Goal: Task Accomplishment & Management: Complete application form

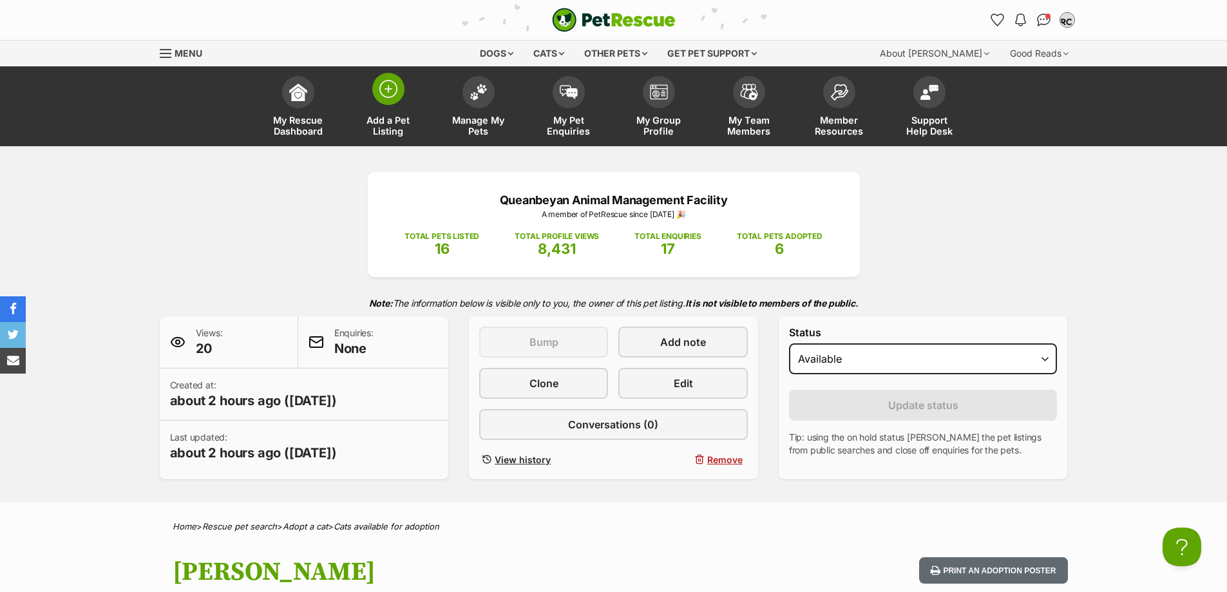
click at [386, 121] on span "Add a Pet Listing" at bounding box center [388, 126] width 58 height 22
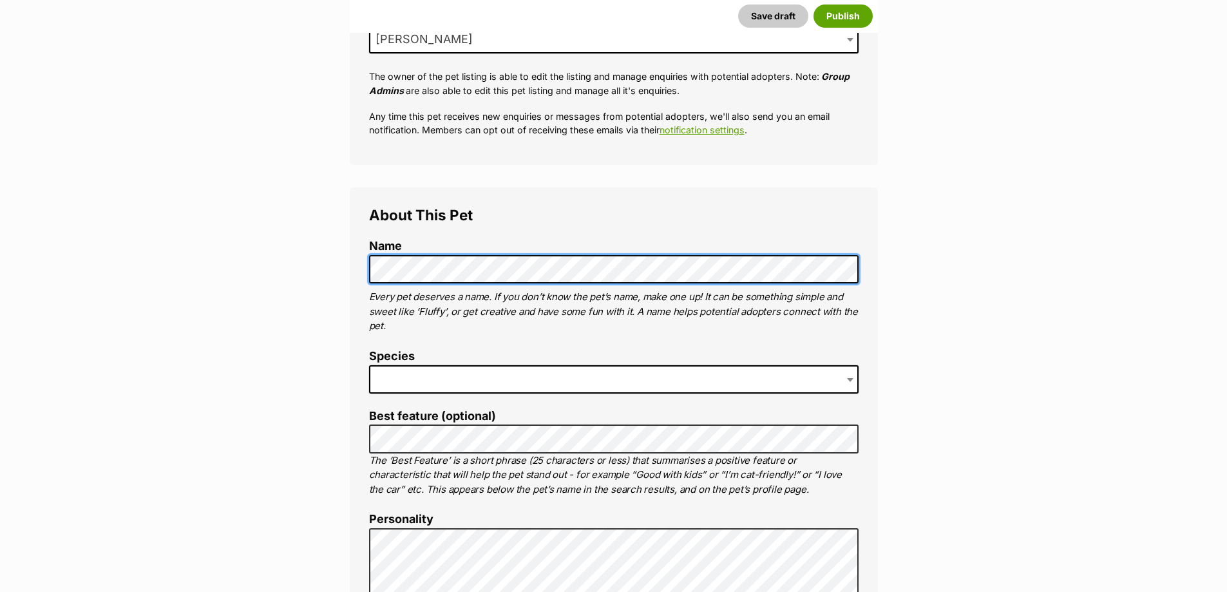
scroll to position [322, 0]
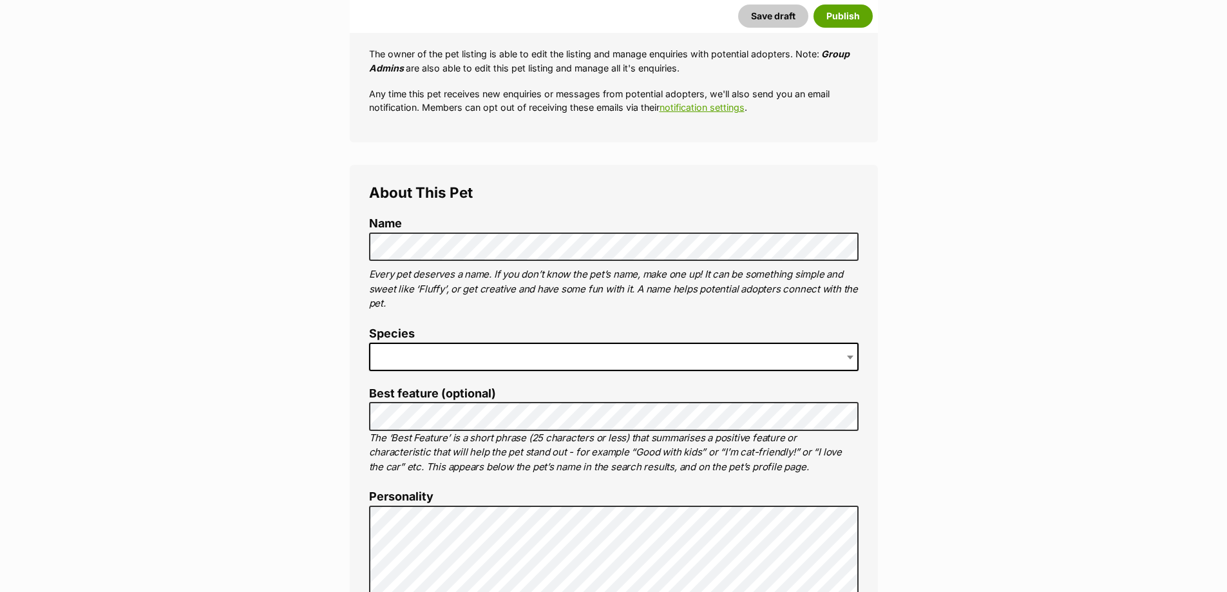
click at [502, 364] on span at bounding box center [613, 357] width 489 height 28
click at [475, 368] on span "Chicken" at bounding box center [613, 357] width 489 height 28
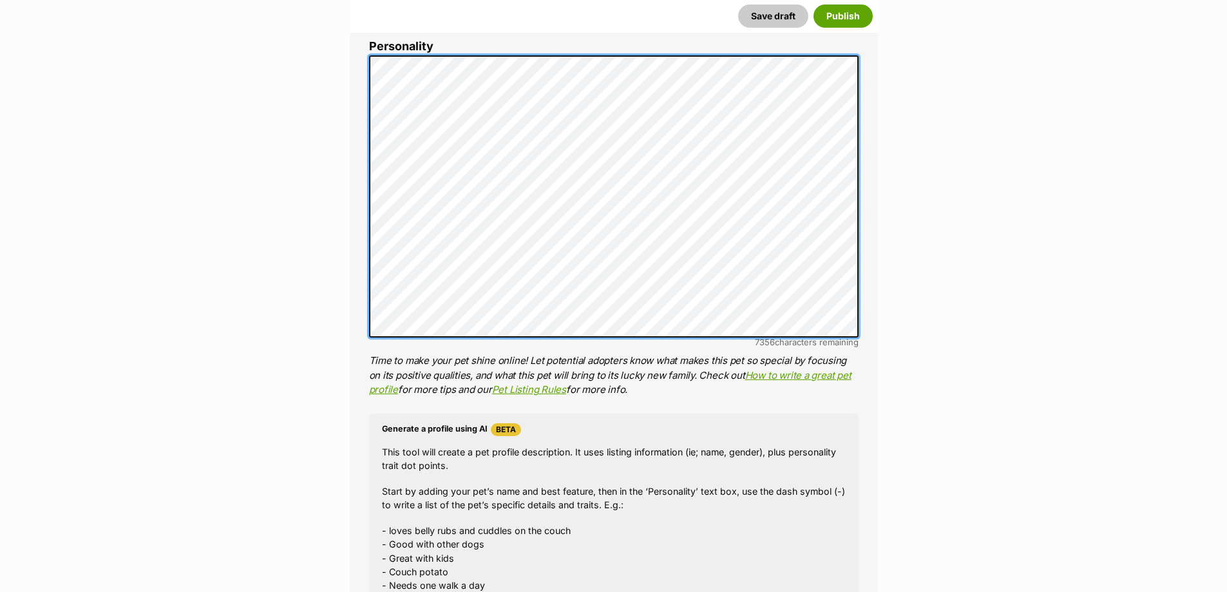
scroll to position [773, 0]
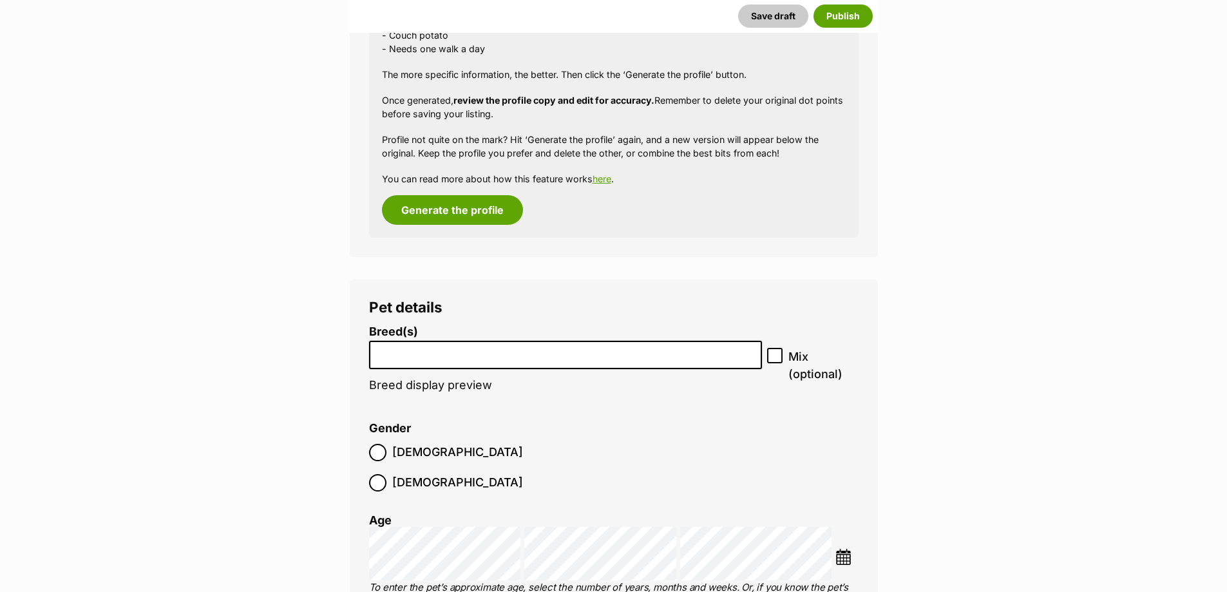
scroll to position [1417, 0]
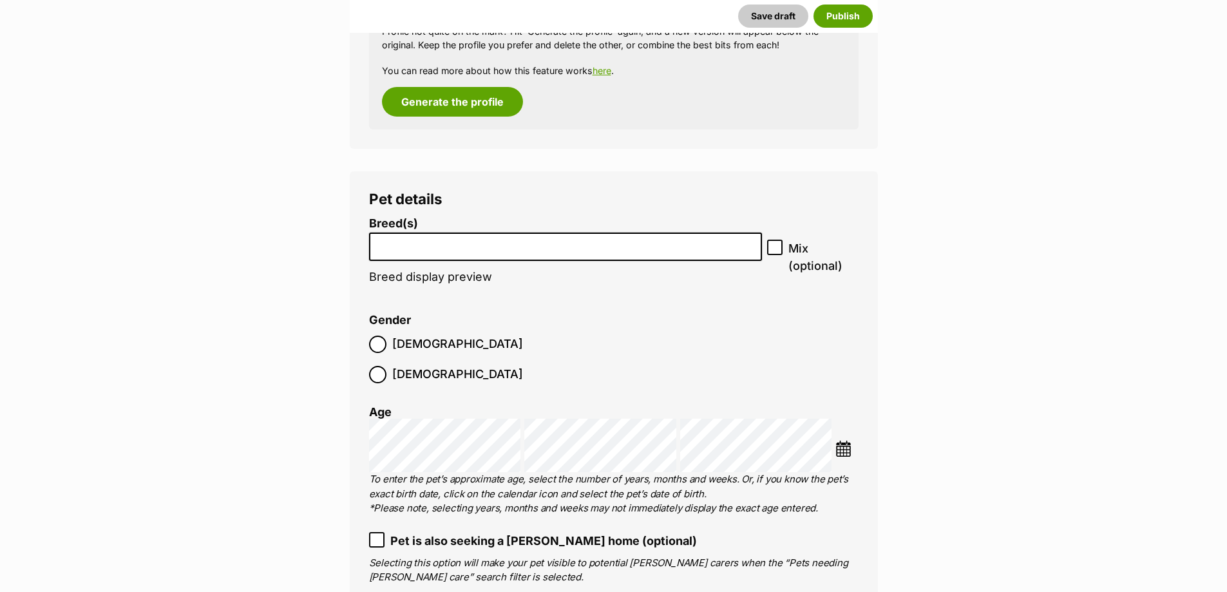
click at [701, 257] on li at bounding box center [565, 247] width 384 height 26
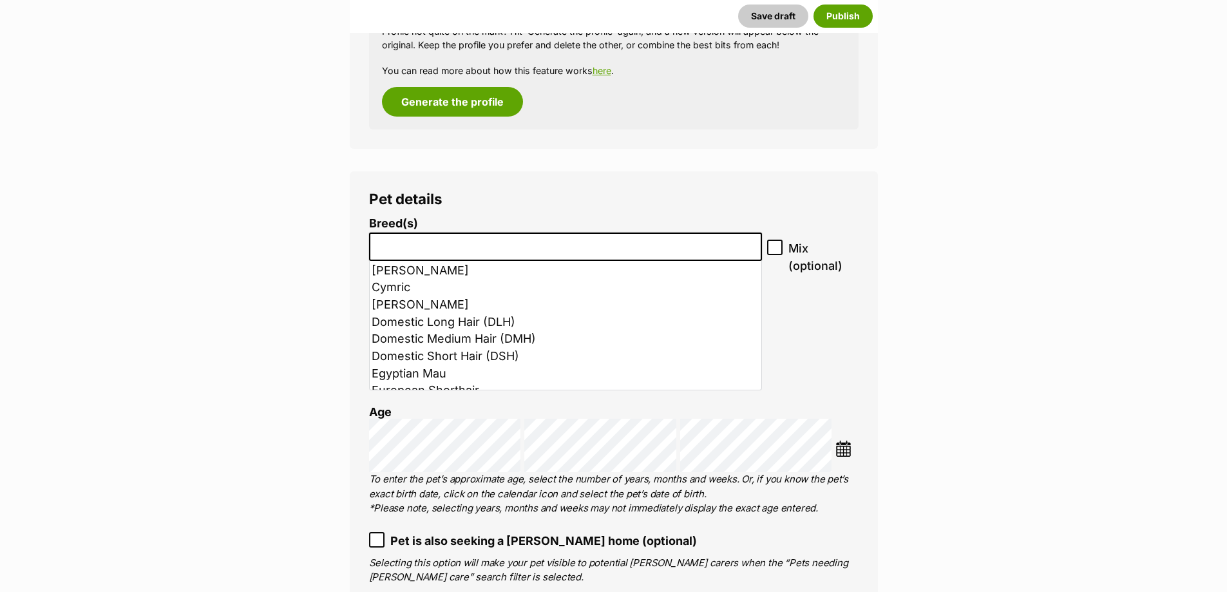
scroll to position [322, 0]
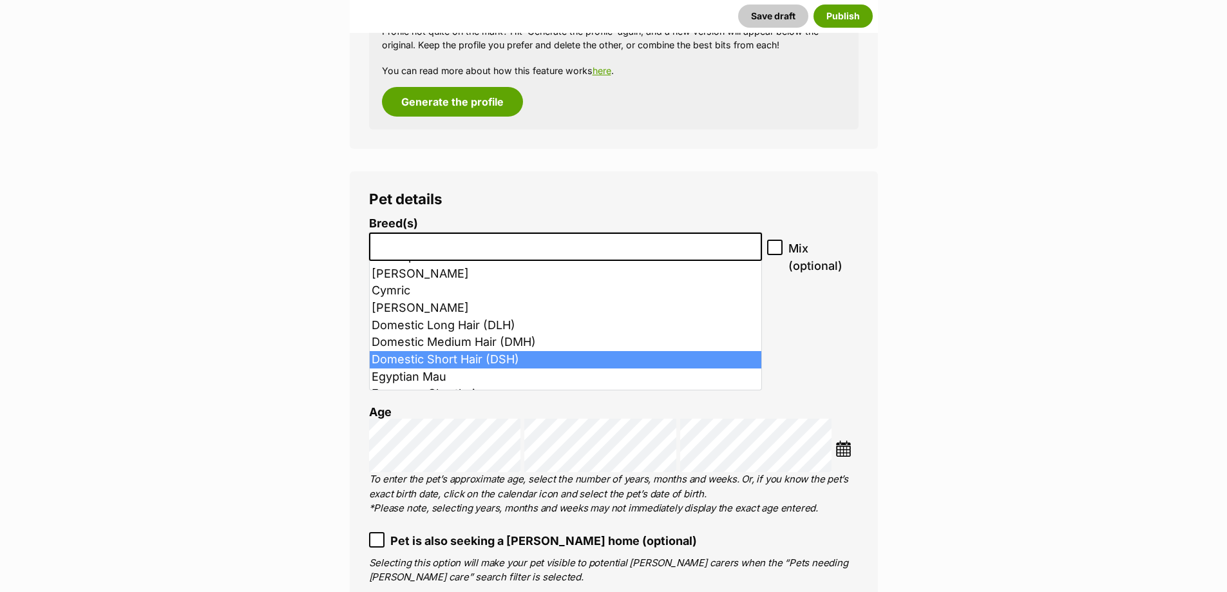
select select "252102"
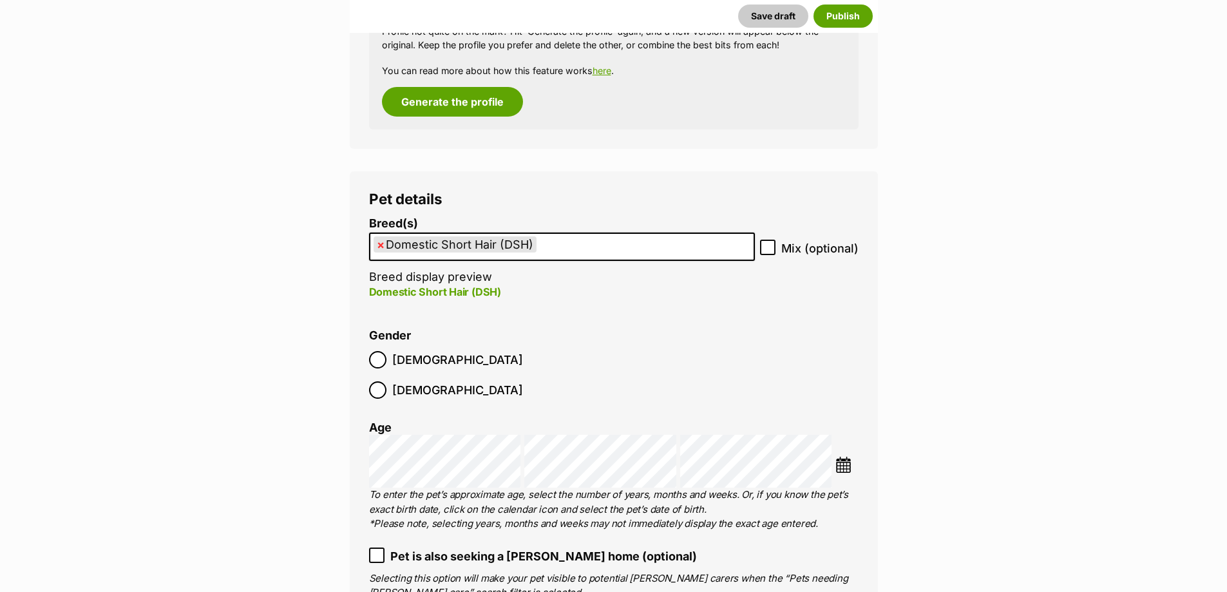
click at [710, 321] on ol "Breed(s) Domestic Short Hair (DSH) Abyssinian American Bobtail American Curl Am…" at bounding box center [613, 535] width 489 height 637
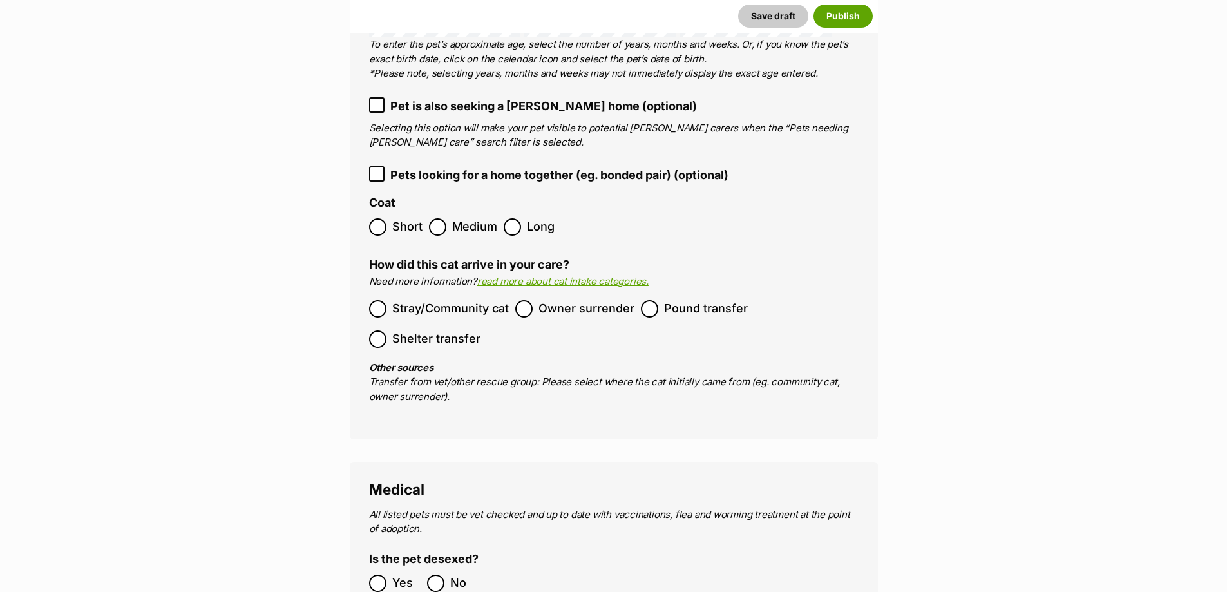
scroll to position [1867, 0]
click at [447, 299] on span "Stray/Community cat" at bounding box center [450, 307] width 117 height 17
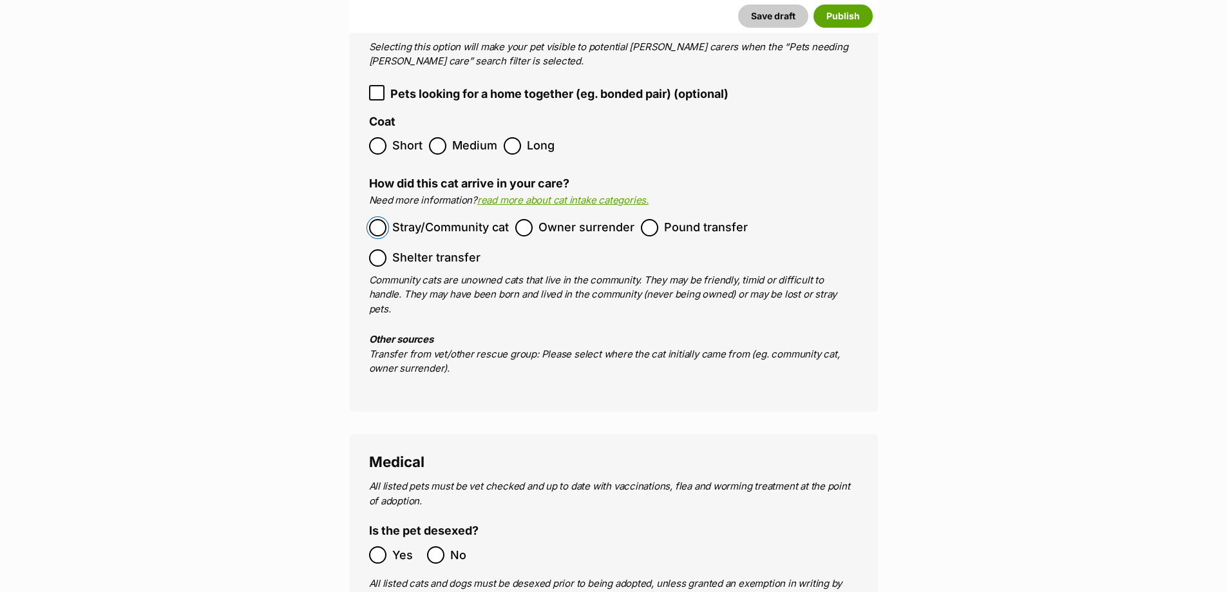
scroll to position [2125, 0]
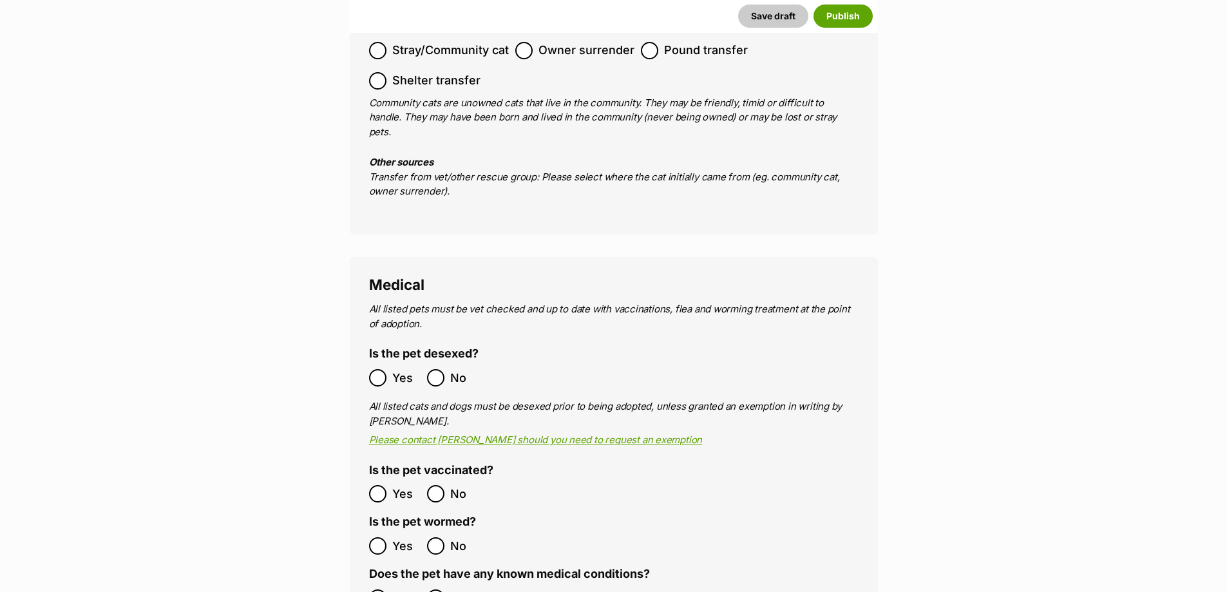
click at [410, 369] on span "Yes" at bounding box center [406, 377] width 28 height 17
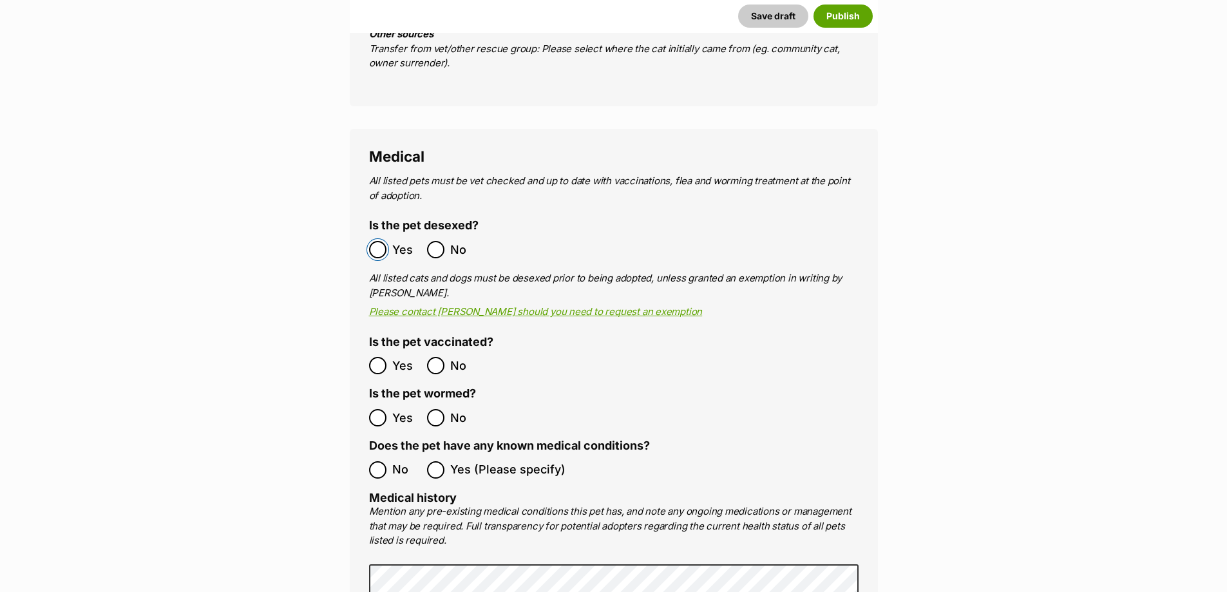
scroll to position [2254, 0]
click at [394, 356] on span "Yes" at bounding box center [406, 364] width 28 height 17
click at [399, 408] on span "Yes" at bounding box center [406, 416] width 28 height 17
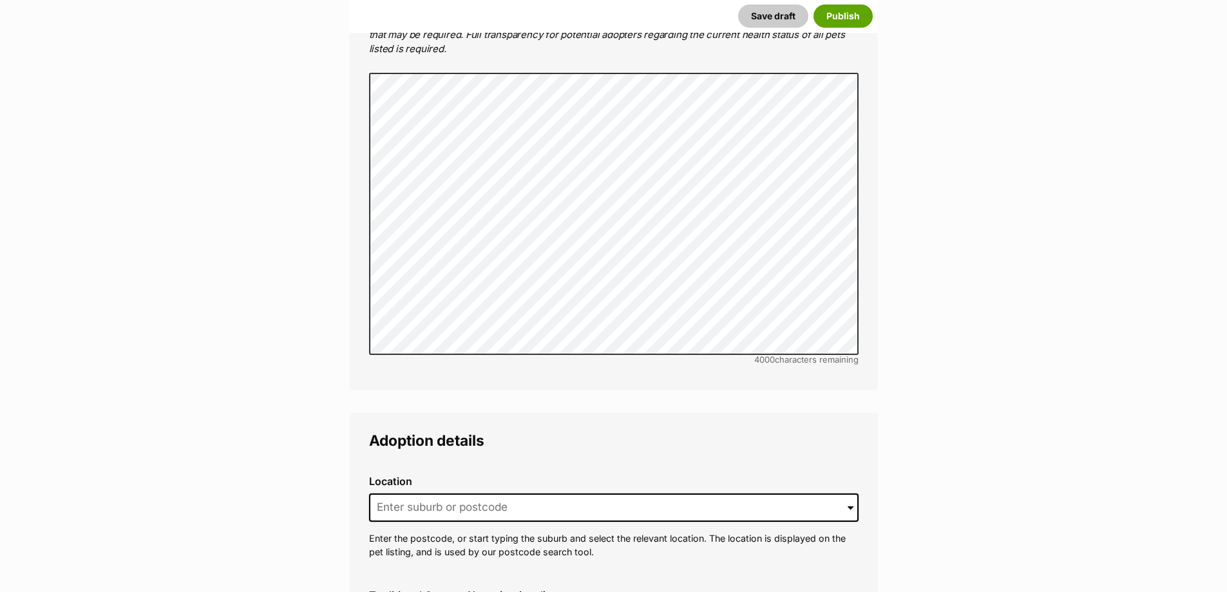
scroll to position [2833, 0]
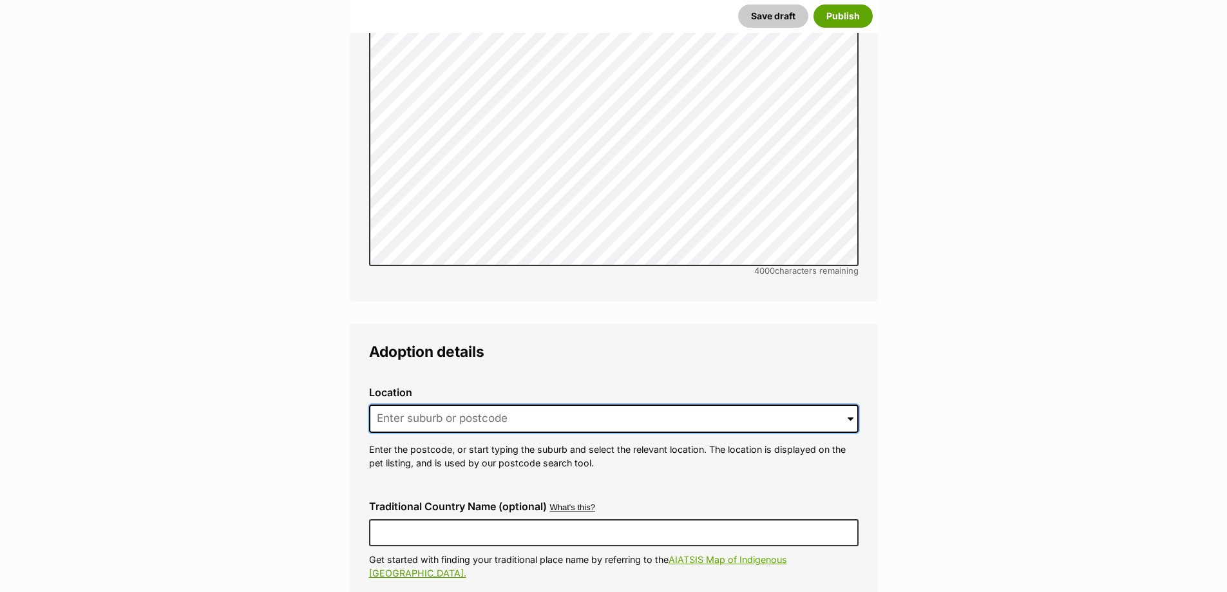
click at [426, 404] on input at bounding box center [613, 418] width 489 height 28
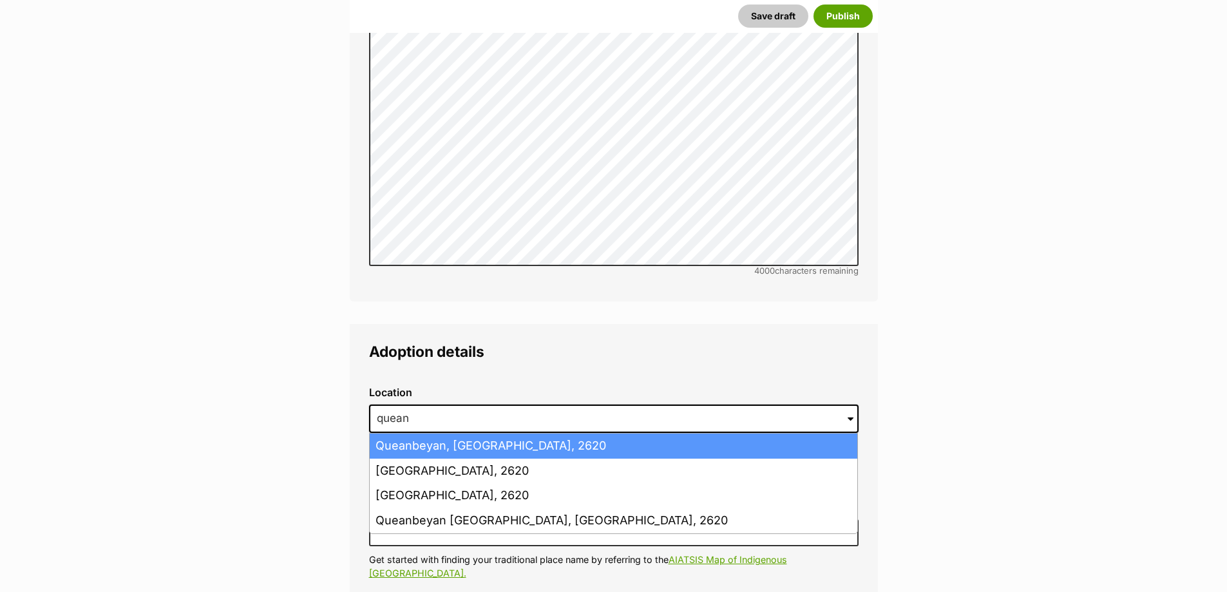
click at [644, 433] on li "Queanbeyan, New South Wales, 2620" at bounding box center [613, 445] width 487 height 25
type input "Queanbeyan, New South Wales, 2620"
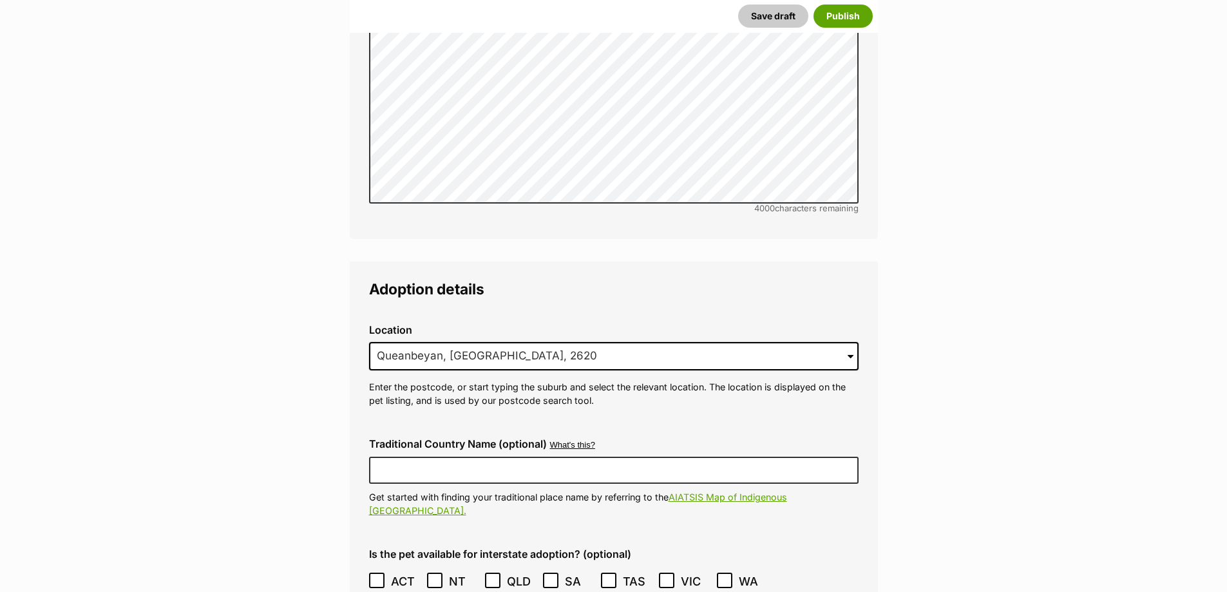
scroll to position [2962, 0]
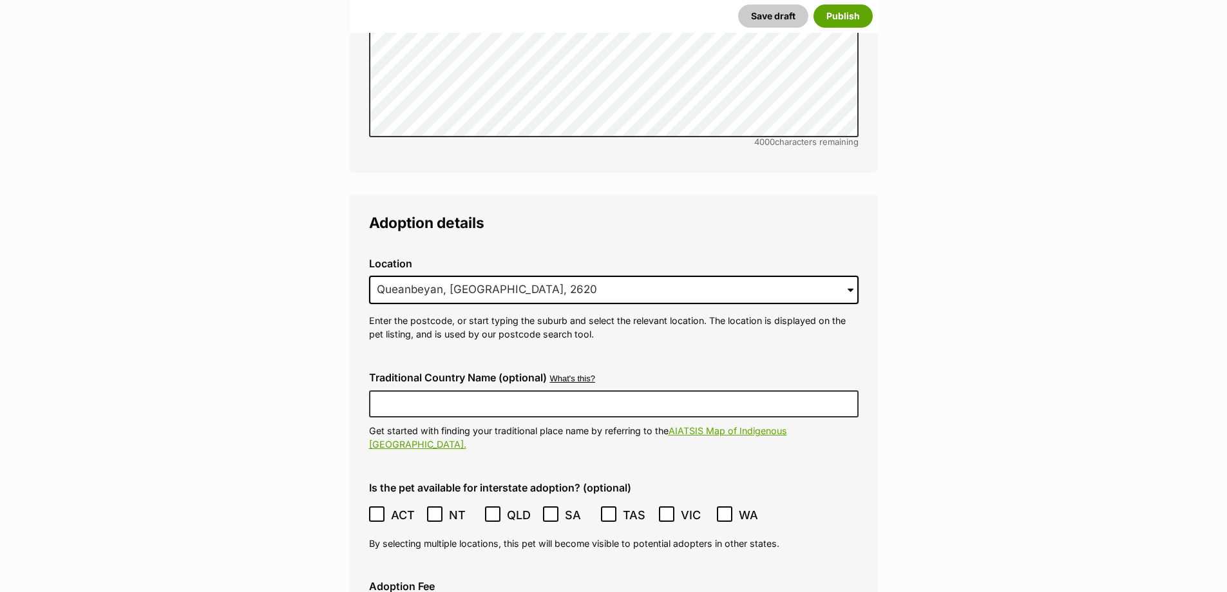
click at [751, 298] on div "Location 0 options available. 3788 Queanbeyan, New South Wales, 2620 Queanbeyan…" at bounding box center [614, 299] width 510 height 104
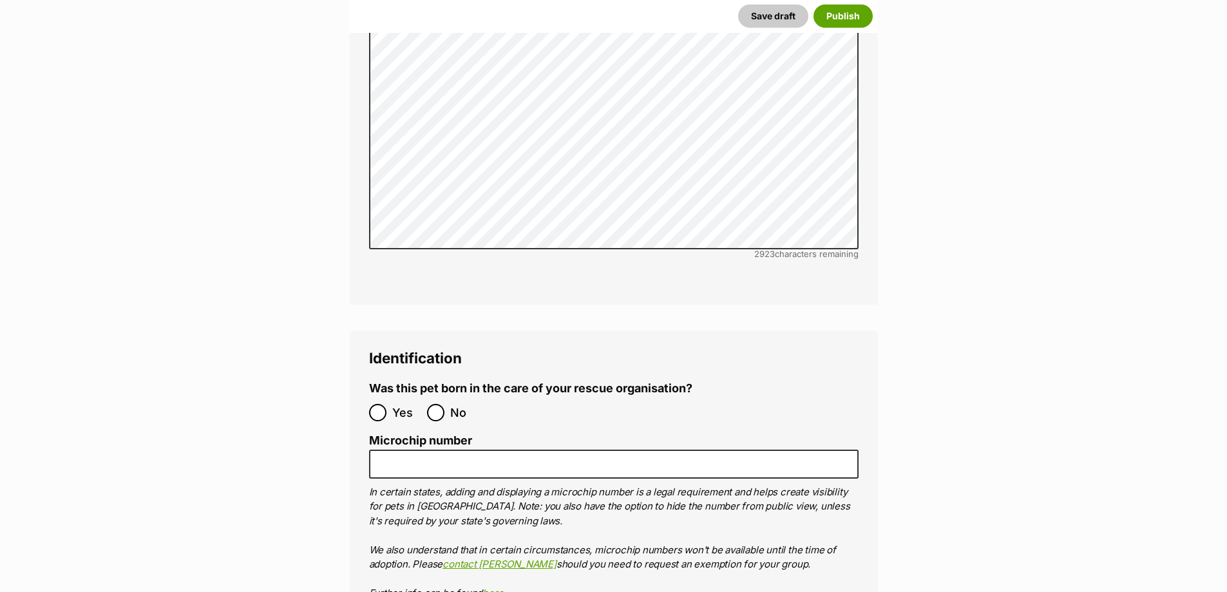
scroll to position [4507, 0]
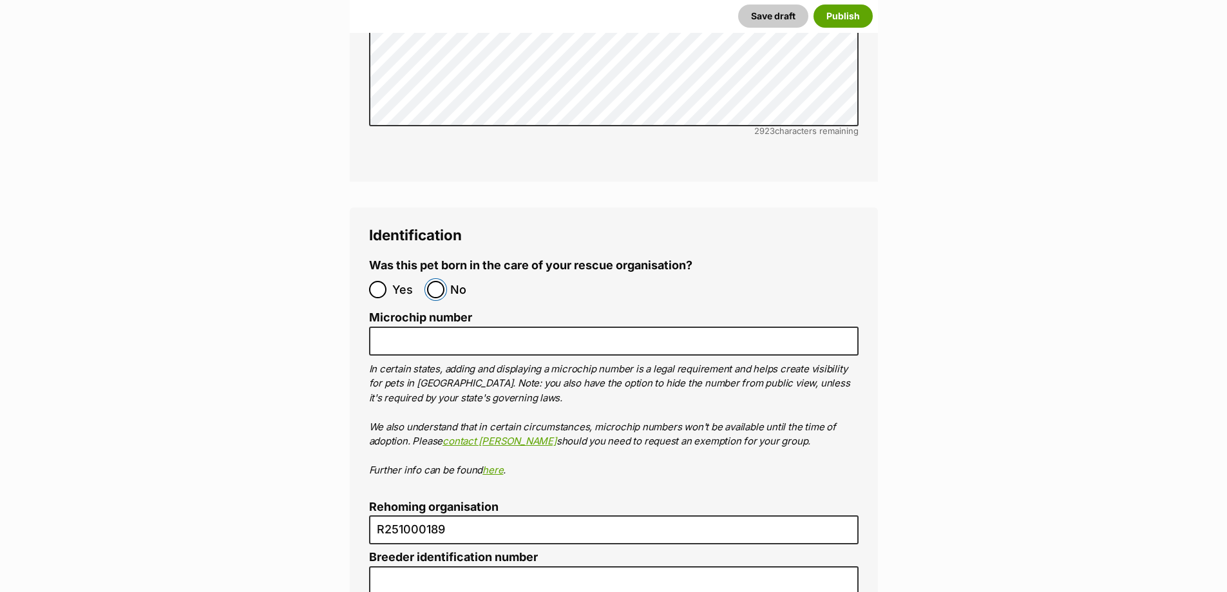
click at [437, 281] on input "No" at bounding box center [435, 289] width 17 height 17
radio input "true"
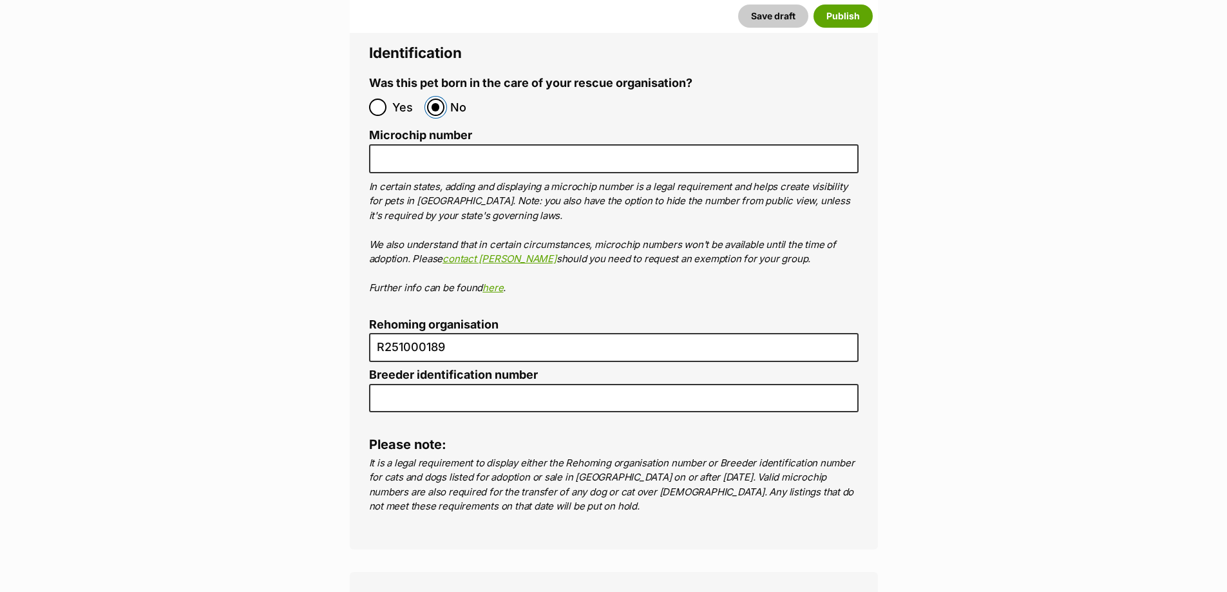
scroll to position [4701, 0]
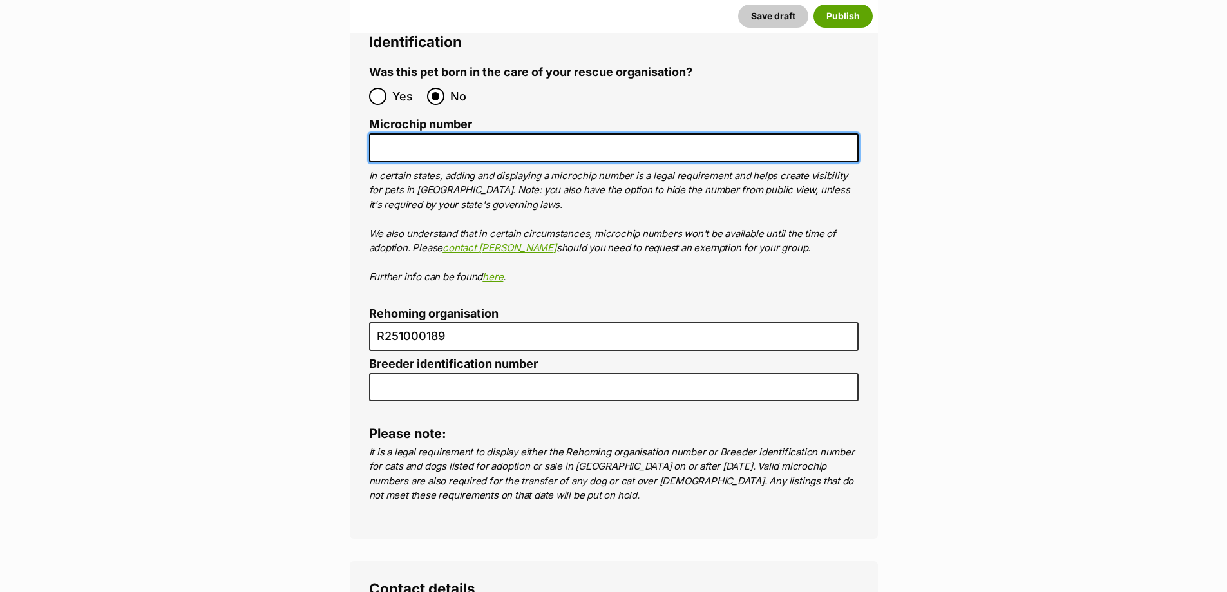
click at [511, 133] on input "Microchip number" at bounding box center [613, 147] width 489 height 29
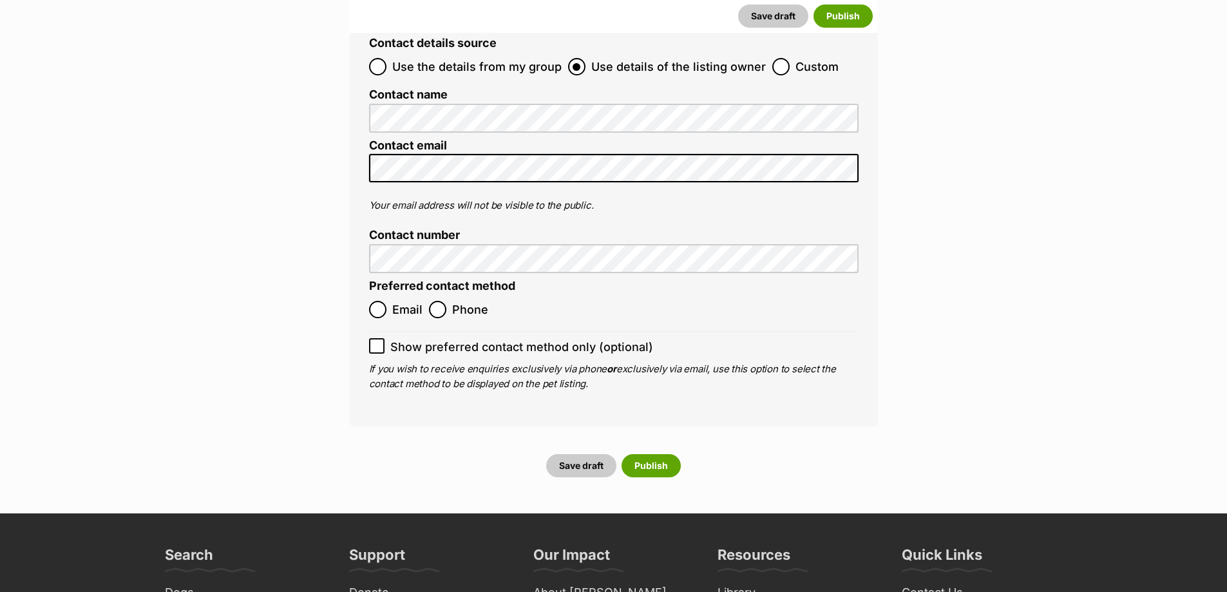
scroll to position [5280, 0]
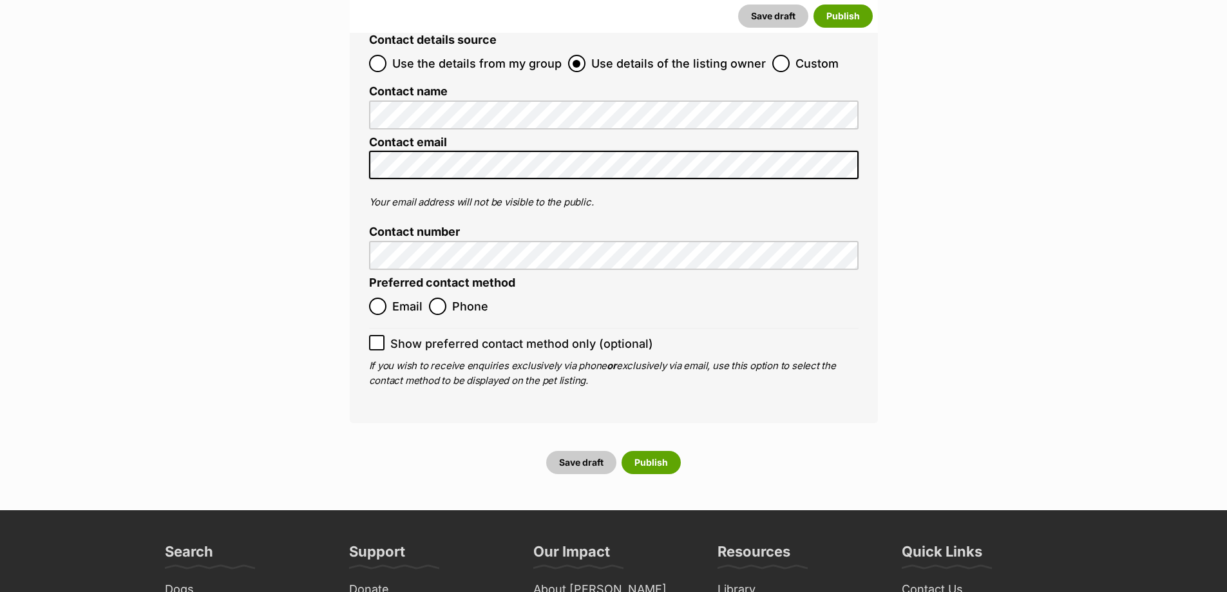
type input "991001006090385"
click at [395, 297] on span "Email" at bounding box center [407, 305] width 30 height 17
click at [386, 297] on input "Email" at bounding box center [377, 305] width 17 height 17
radio input "true"
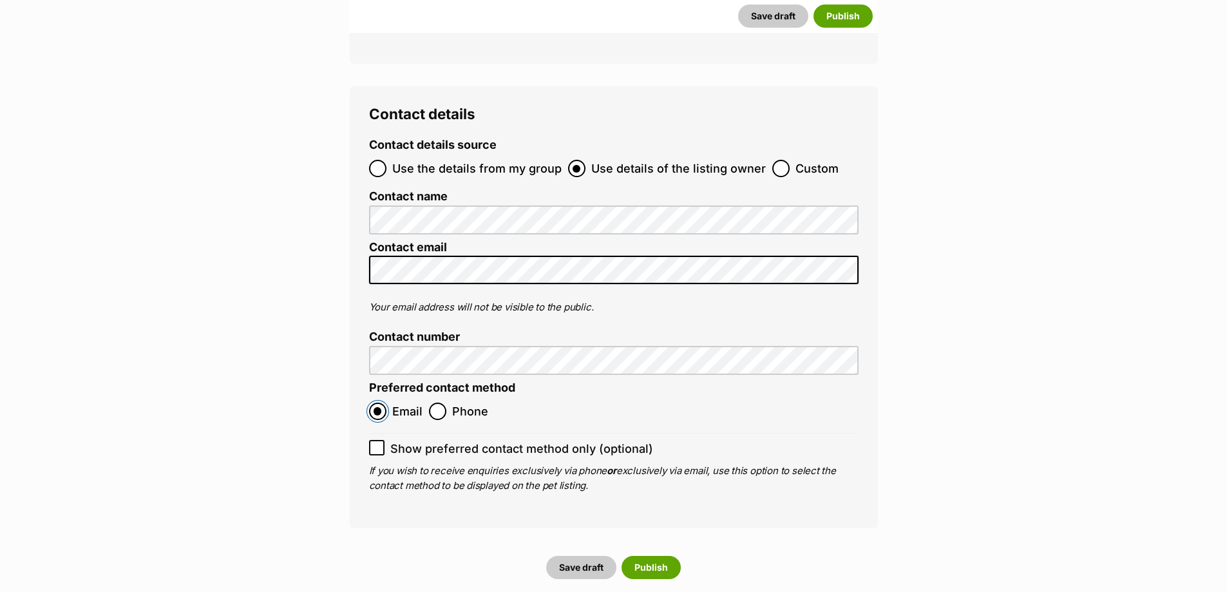
scroll to position [5345, 0]
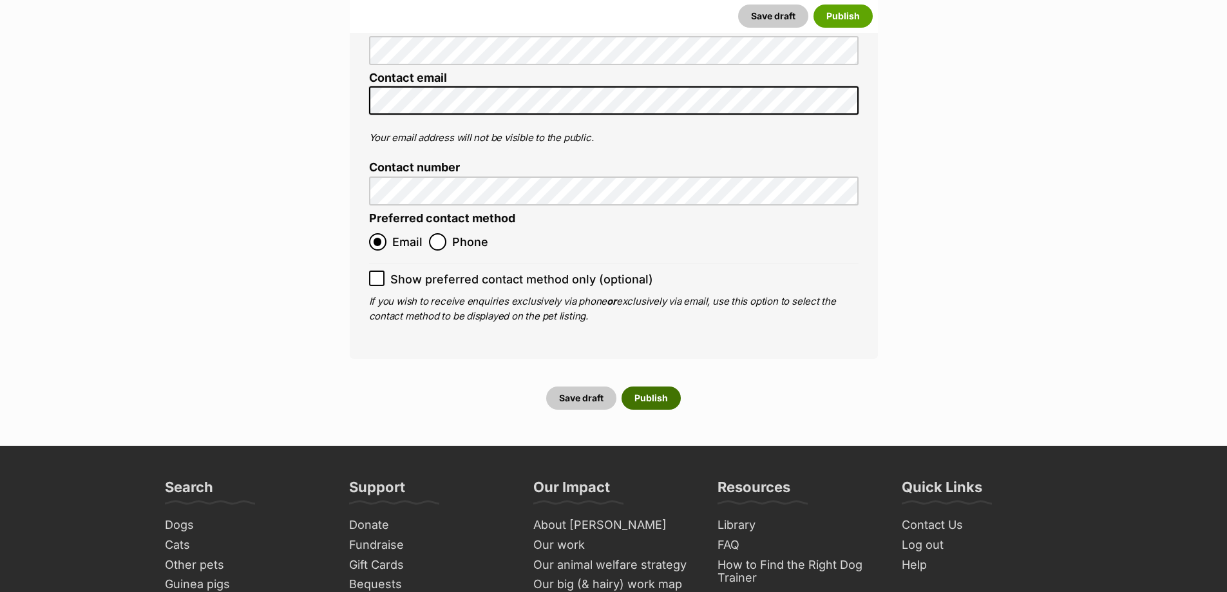
click at [650, 386] on button "Publish" at bounding box center [650, 397] width 59 height 23
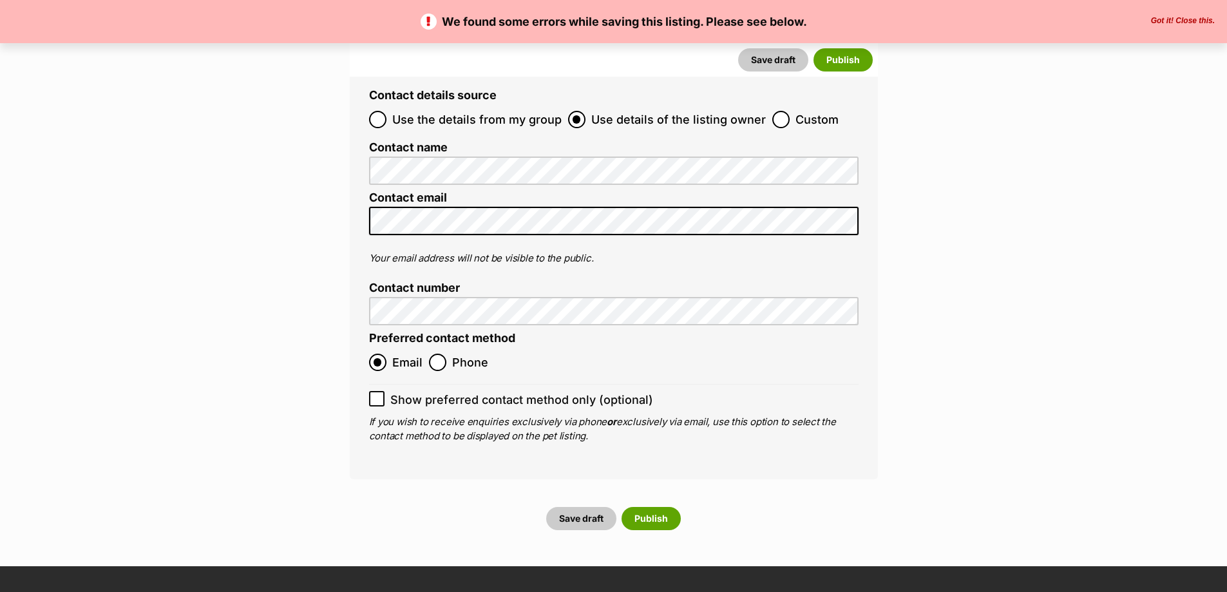
scroll to position [5409, 0]
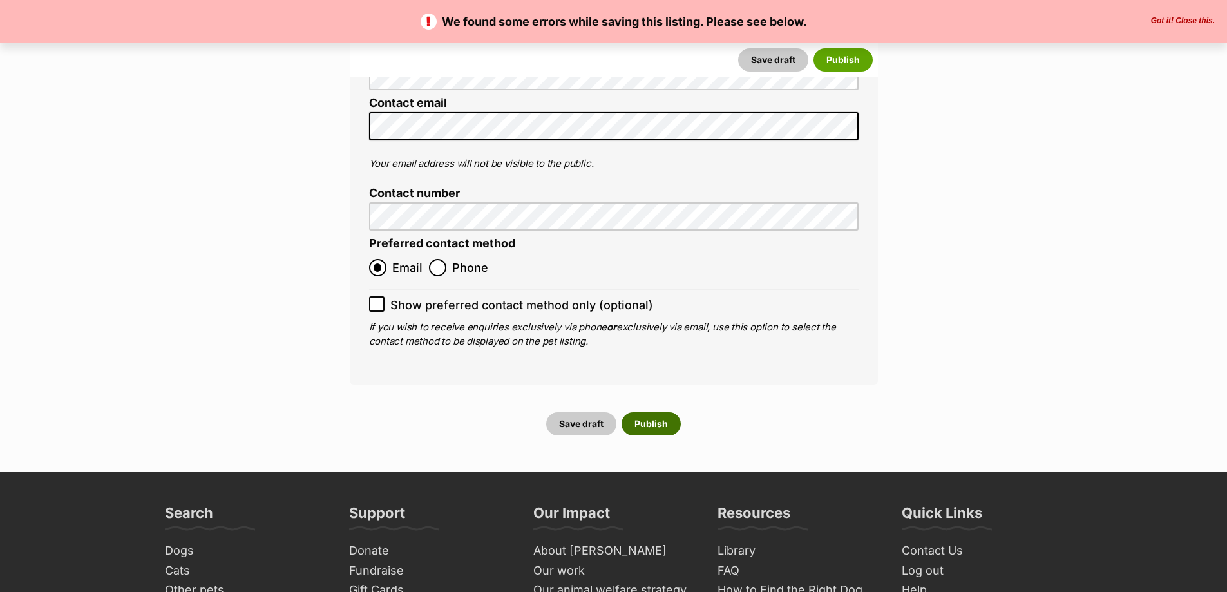
click at [648, 412] on button "Publish" at bounding box center [650, 423] width 59 height 23
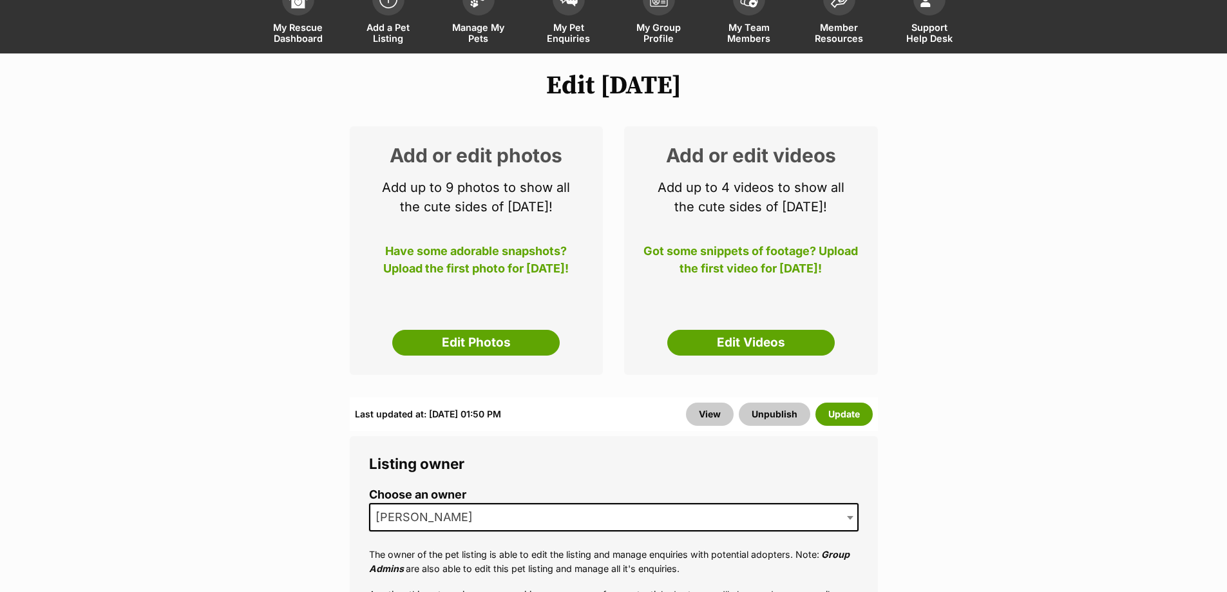
scroll to position [129, 0]
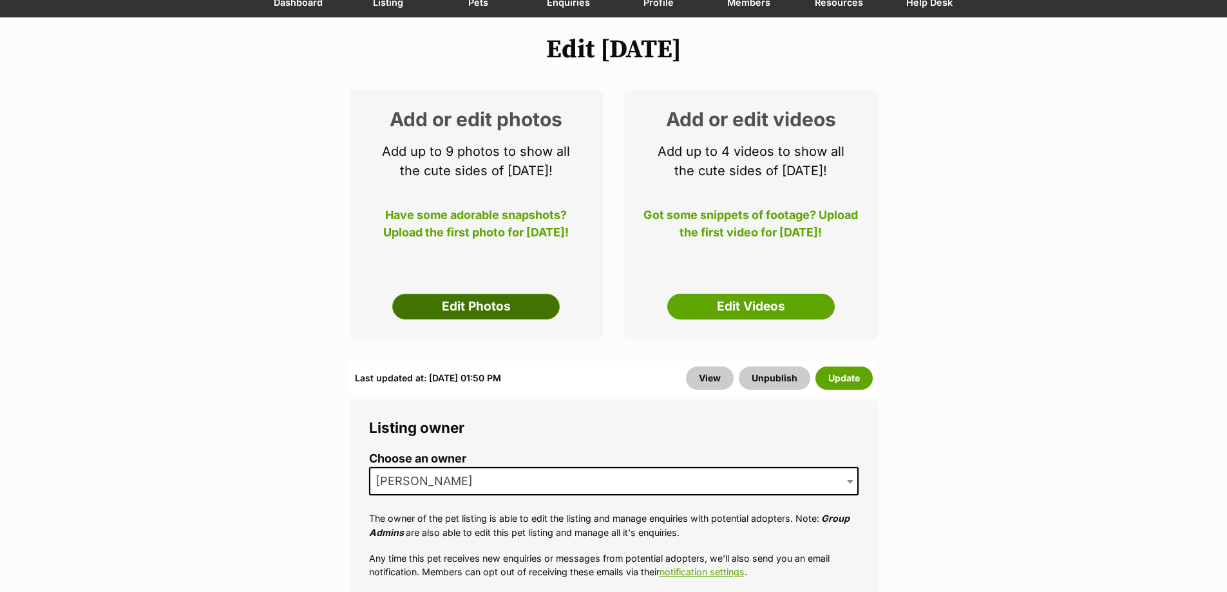
click at [502, 305] on link "Edit Photos" at bounding box center [475, 307] width 167 height 26
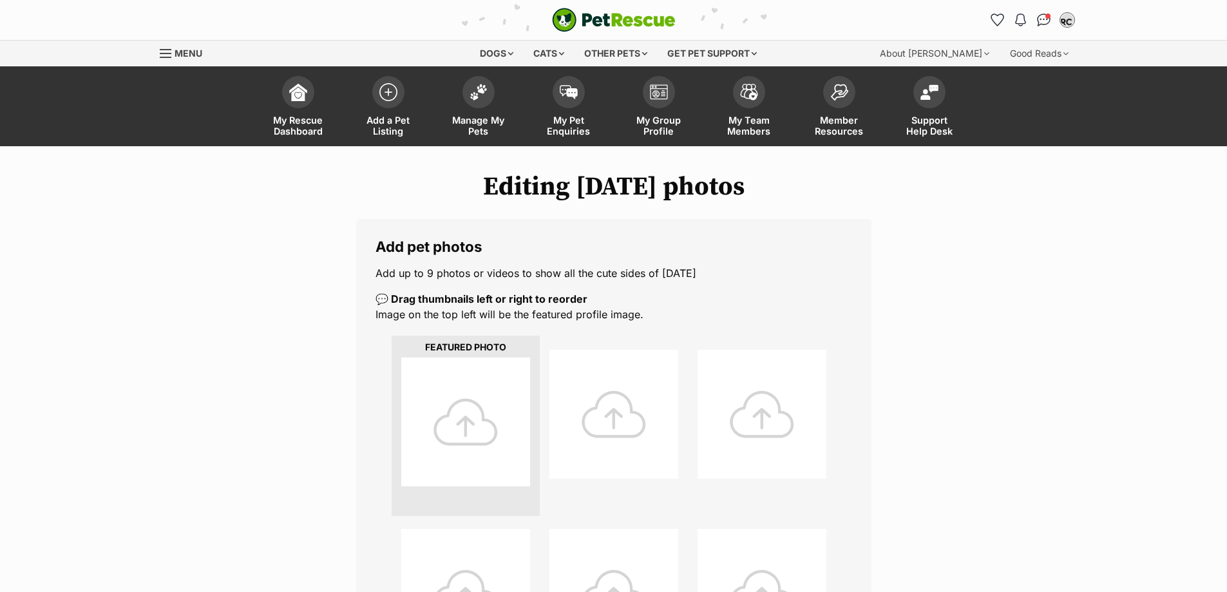
click at [484, 427] on div at bounding box center [465, 421] width 129 height 129
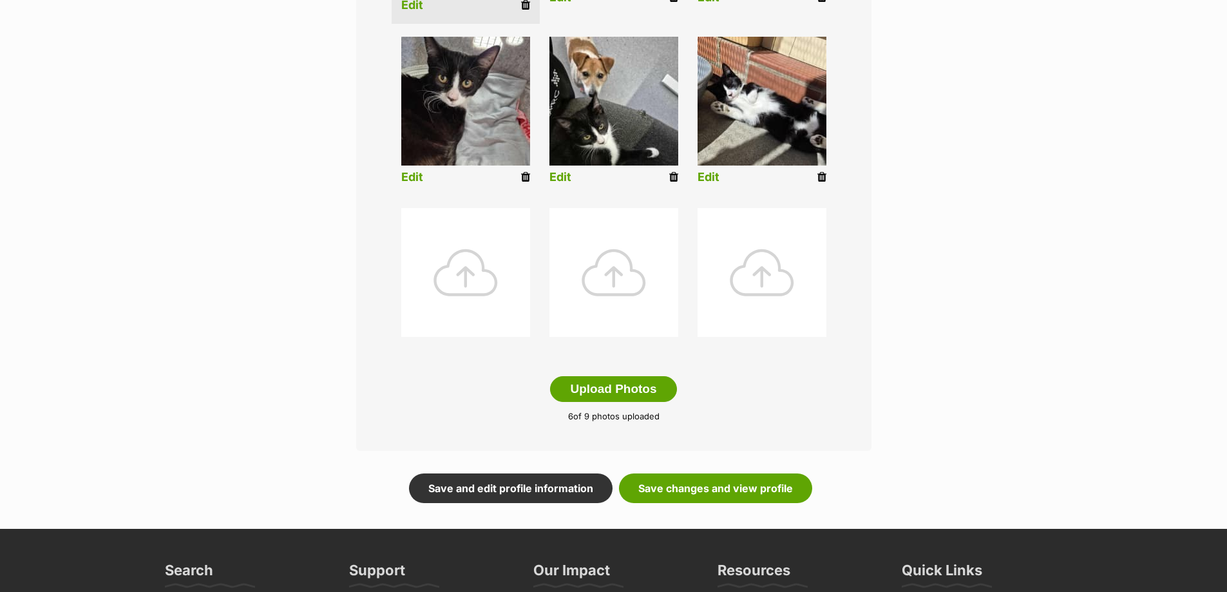
scroll to position [515, 0]
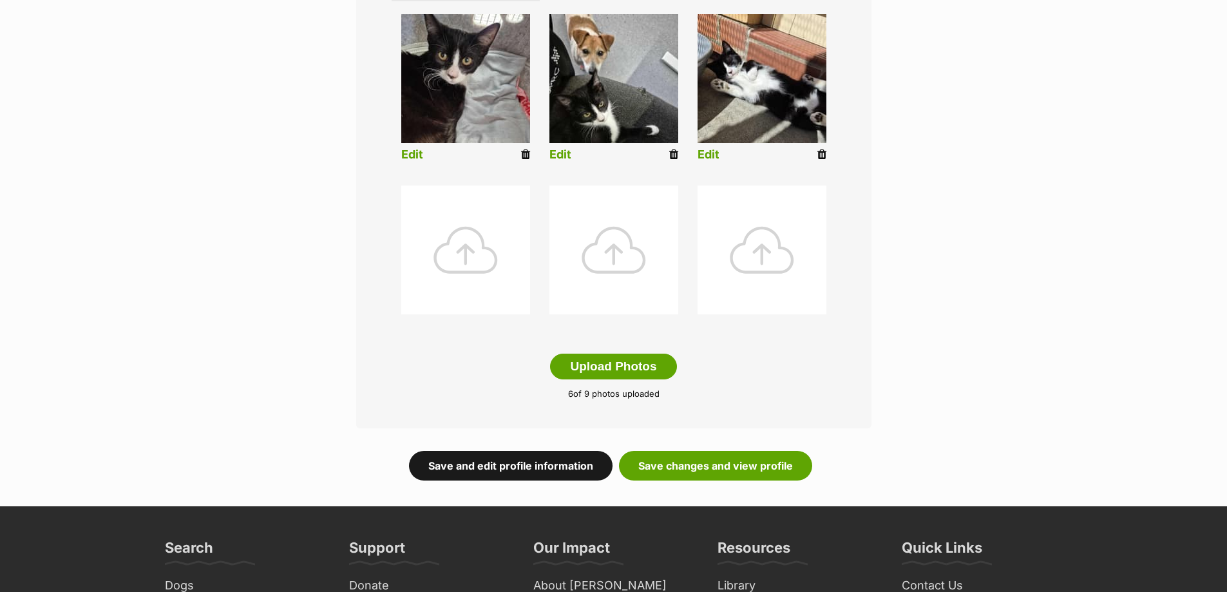
click at [563, 468] on link "Save and edit profile information" at bounding box center [510, 466] width 203 height 30
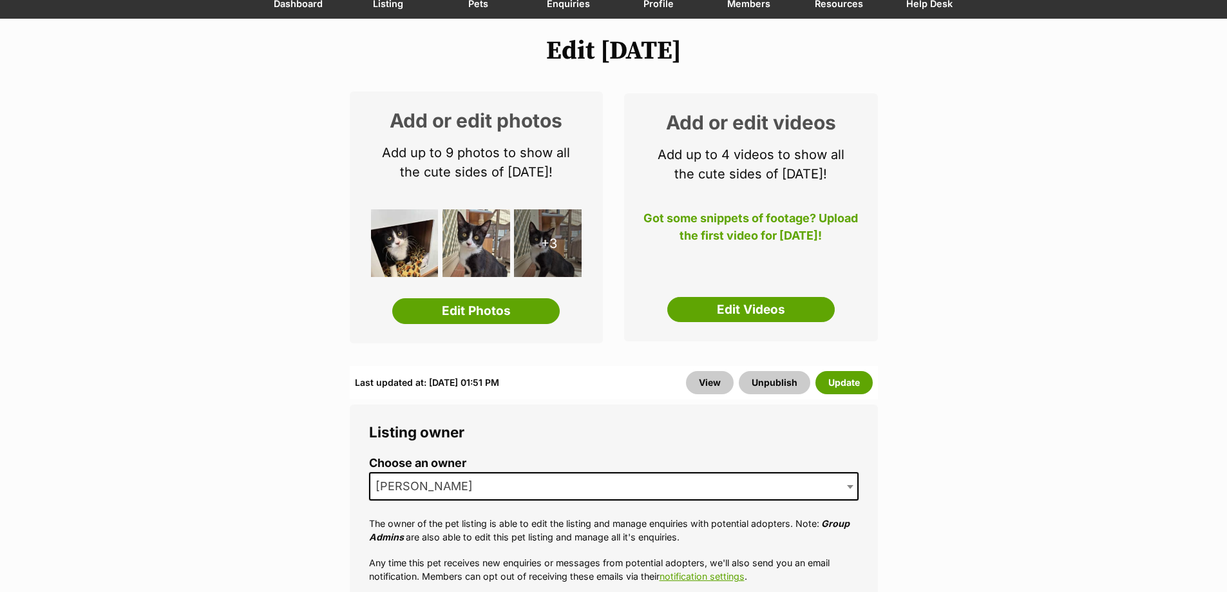
scroll to position [129, 0]
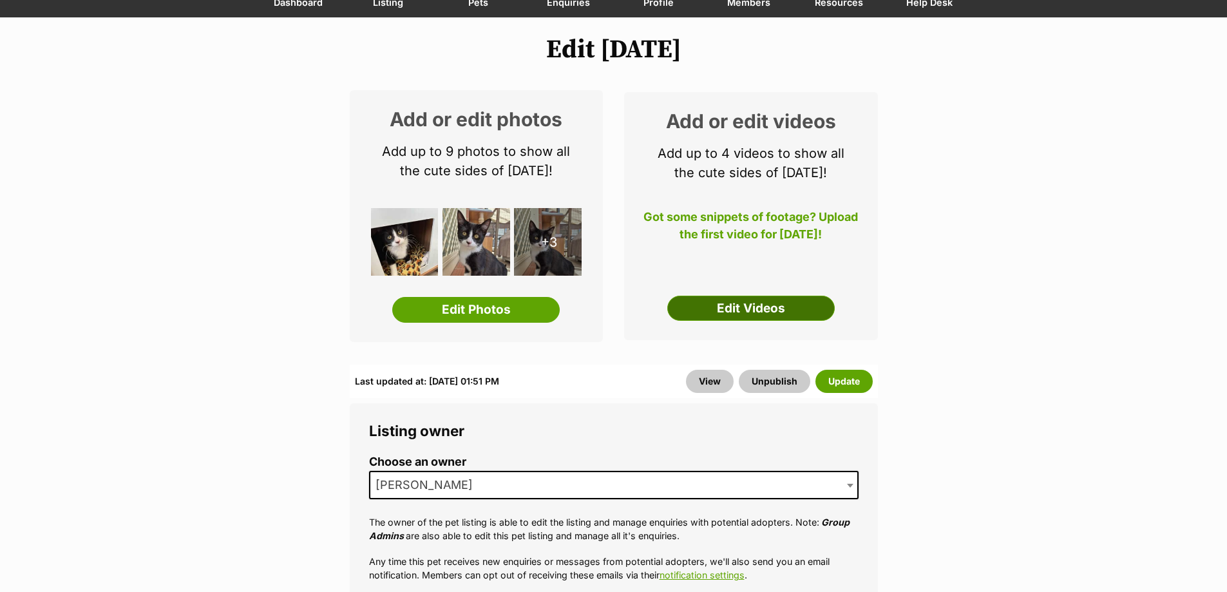
click at [745, 312] on link "Edit Videos" at bounding box center [750, 309] width 167 height 26
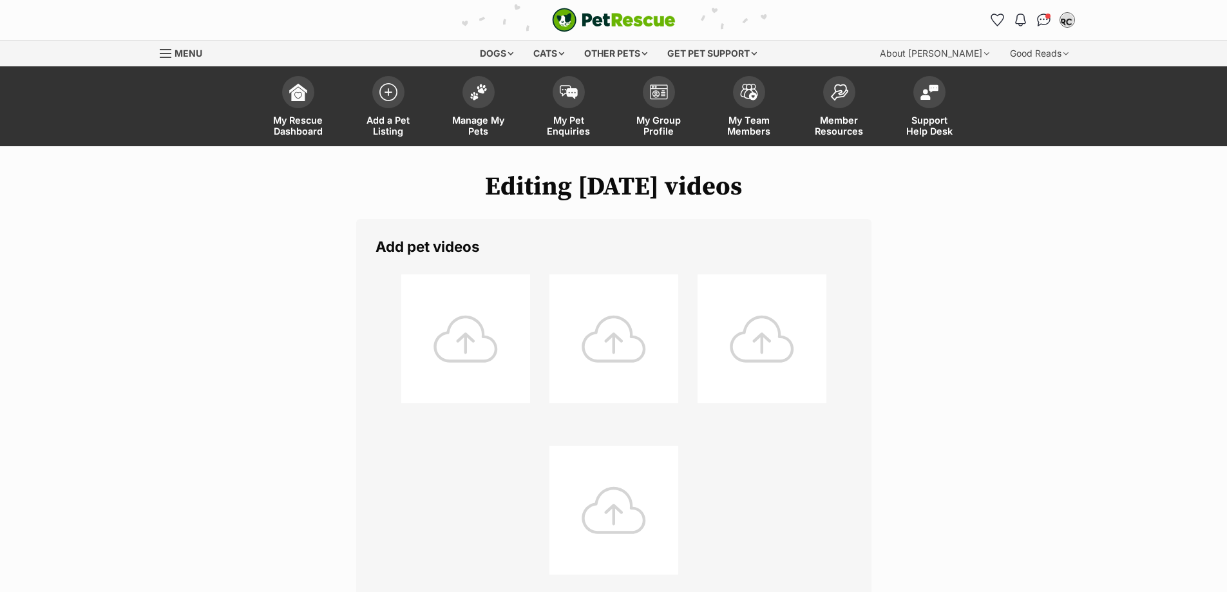
click at [456, 330] on div at bounding box center [465, 338] width 129 height 129
